Goal: Check status: Check status

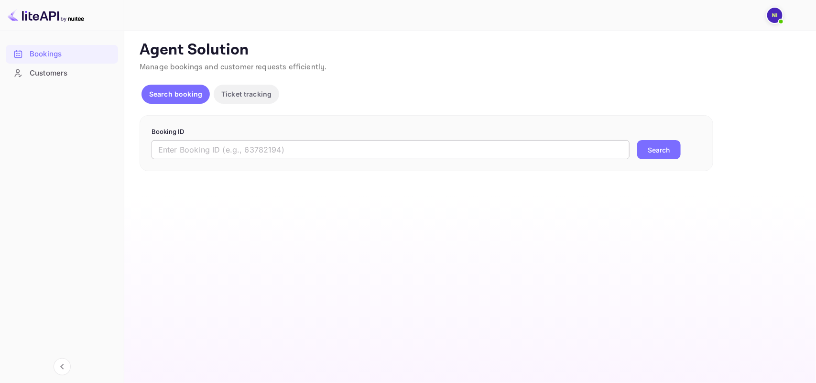
click at [206, 147] on input "text" at bounding box center [391, 149] width 478 height 19
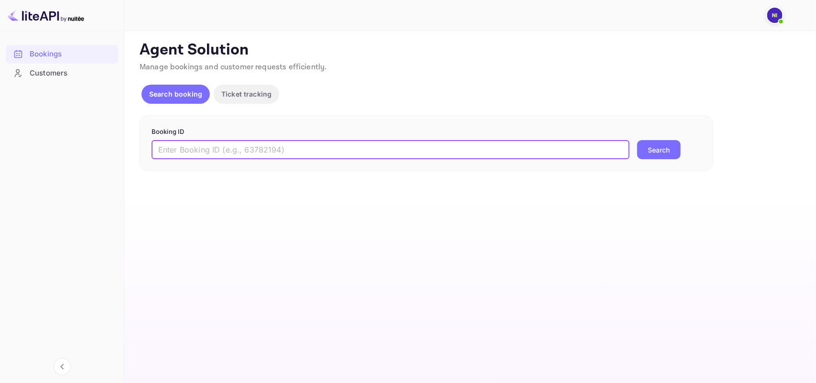
paste input "8995415"
type input "8995415"
click at [637, 140] on button "Search" at bounding box center [659, 149] width 44 height 19
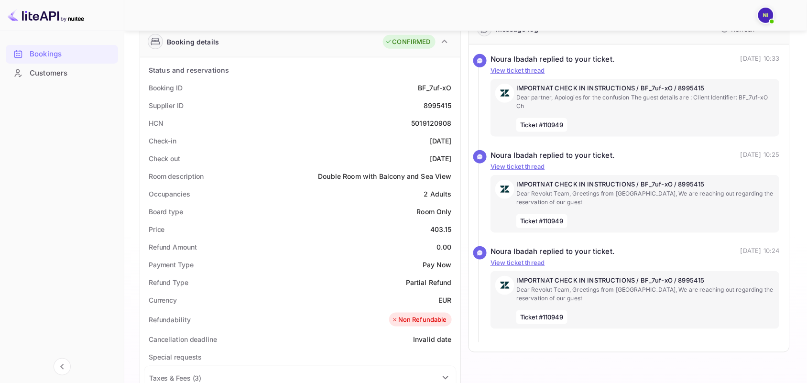
scroll to position [179, 0]
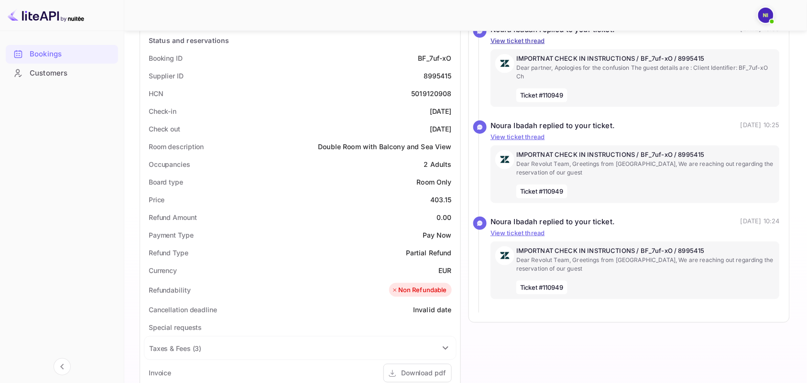
click at [656, 44] on p "View ticket thread" at bounding box center [634, 41] width 289 height 10
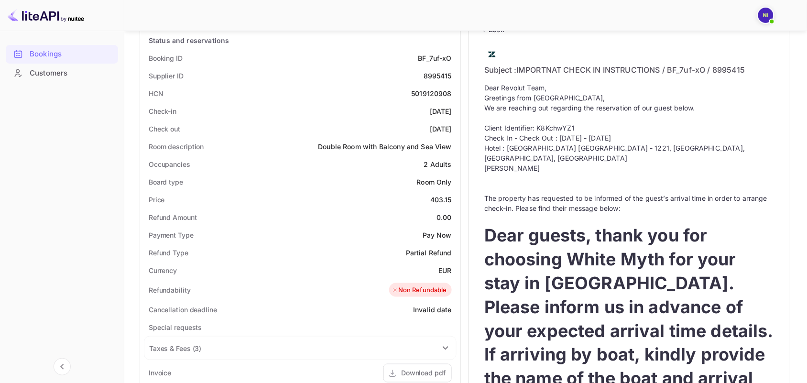
scroll to position [0, 0]
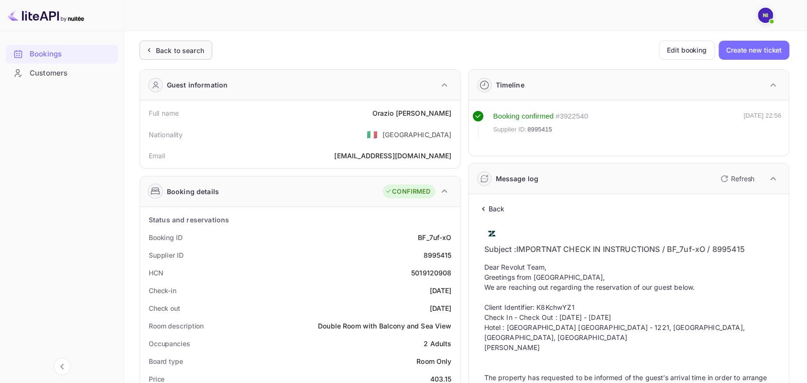
click at [175, 53] on div "Back to search" at bounding box center [180, 50] width 48 height 10
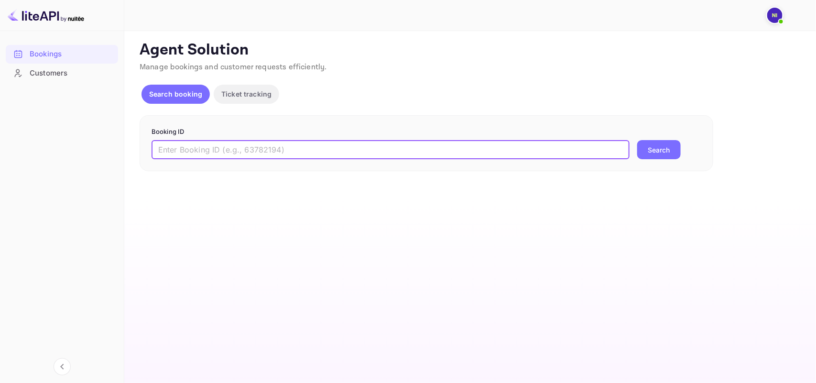
click at [176, 147] on input "text" at bounding box center [391, 149] width 478 height 19
paste input "9461769"
type input "9461769"
click at [661, 145] on button "Search" at bounding box center [659, 149] width 44 height 19
